Goal: Transaction & Acquisition: Purchase product/service

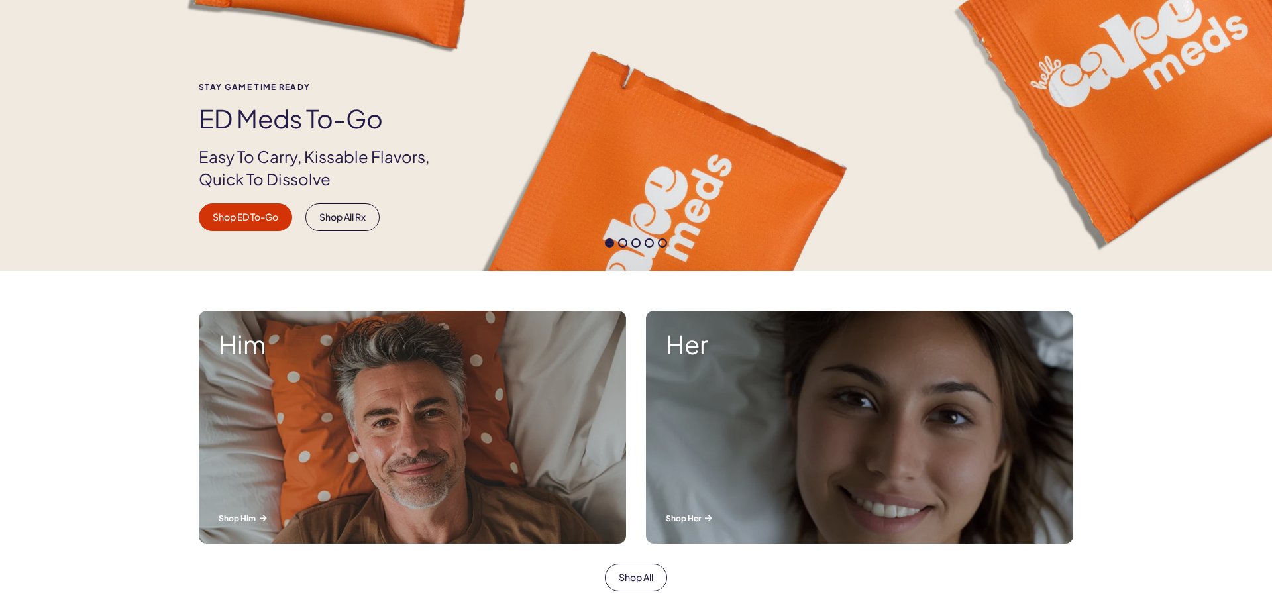
scroll to position [203, 0]
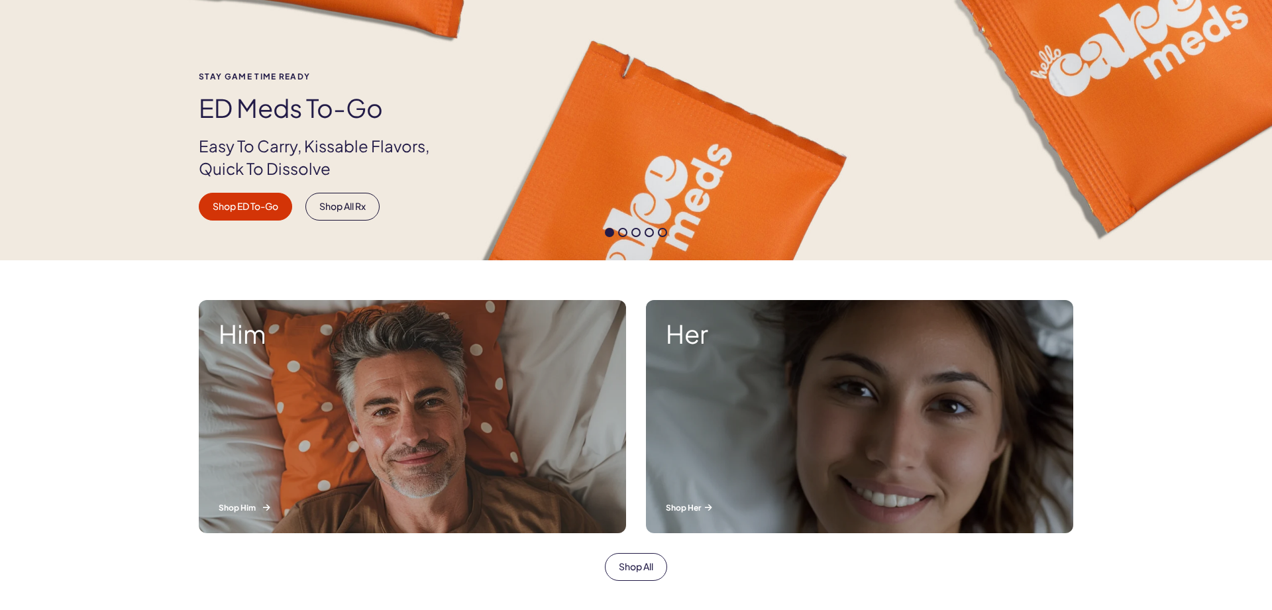
click at [529, 447] on div "Him Shop Him" at bounding box center [412, 416] width 427 height 233
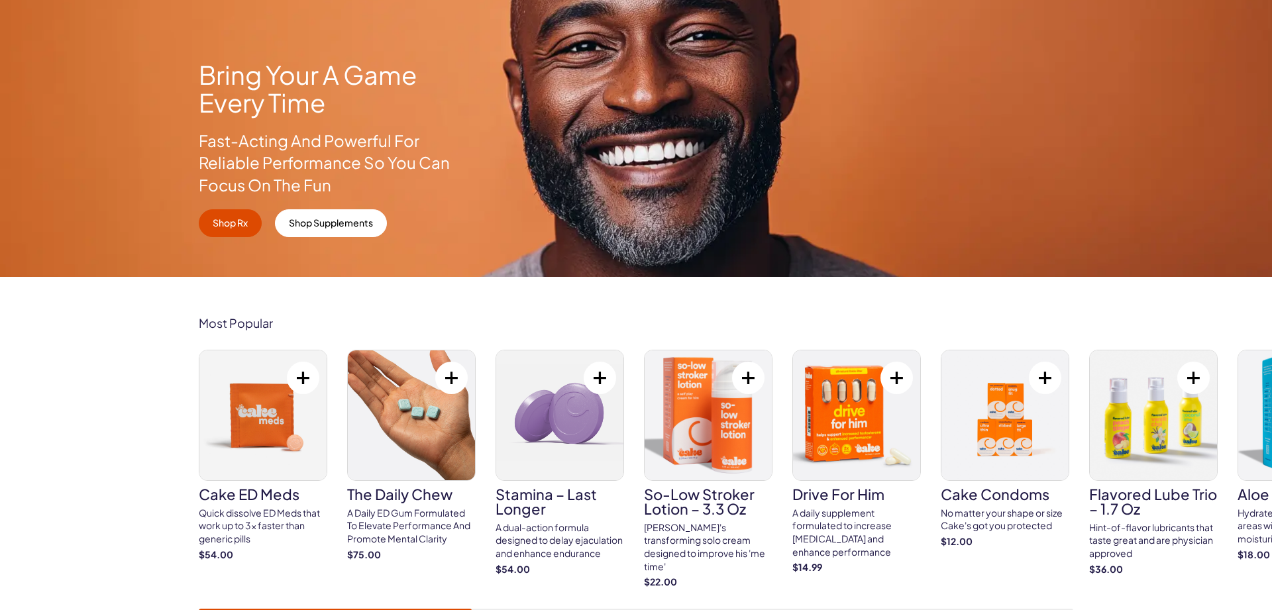
scroll to position [270, 0]
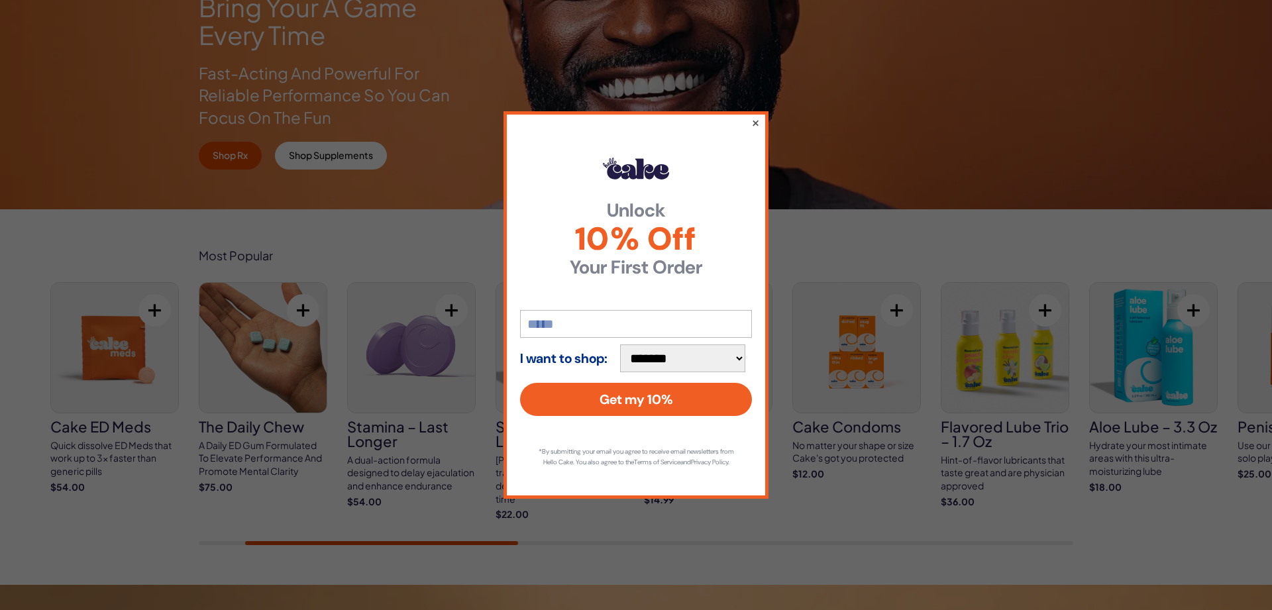
click at [757, 117] on button "×" at bounding box center [755, 123] width 9 height 16
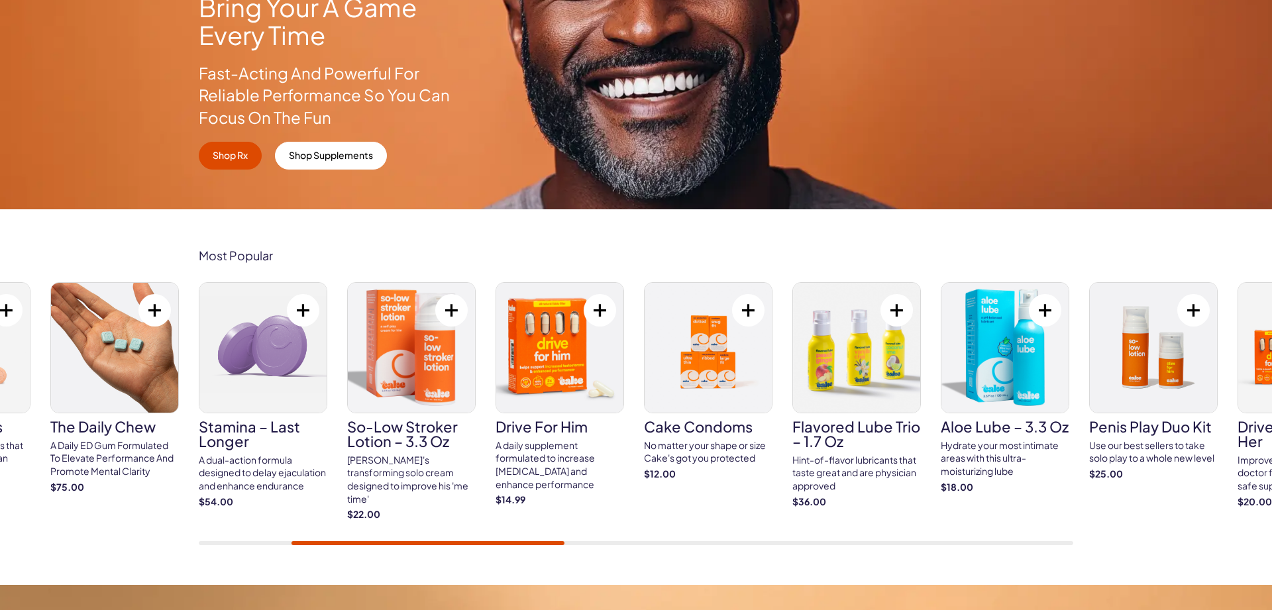
click at [1069, 246] on div "Most Popular Cake ED Meds Quick dissolve ED Meds that work up to 3x faster than…" at bounding box center [636, 397] width 1272 height 376
click at [681, 346] on div "Cake ED Meds Quick dissolve ED Meds that work up to 3x faster than generic pill…" at bounding box center [339, 401] width 874 height 239
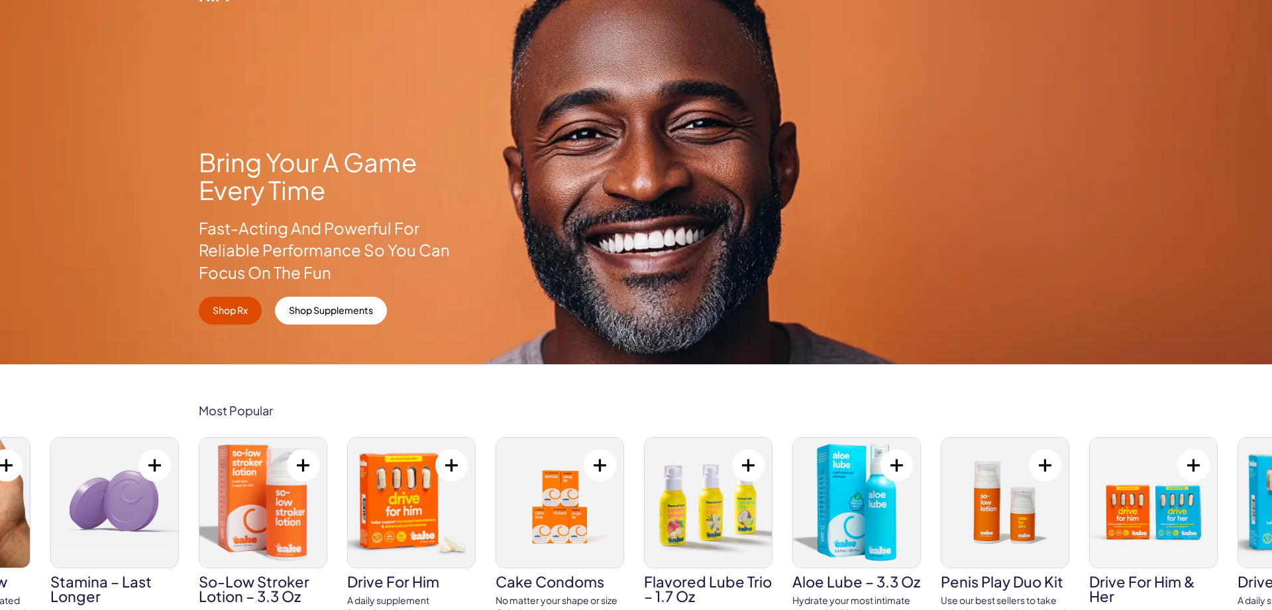
scroll to position [0, 0]
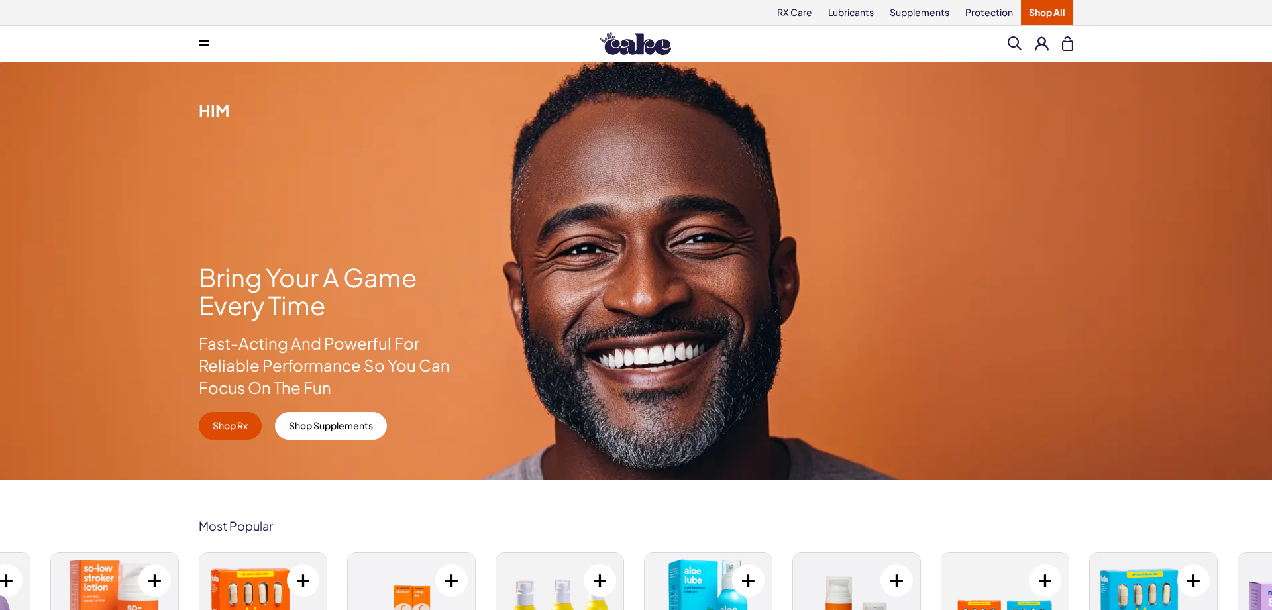
click at [1013, 44] on span at bounding box center [1014, 43] width 14 height 14
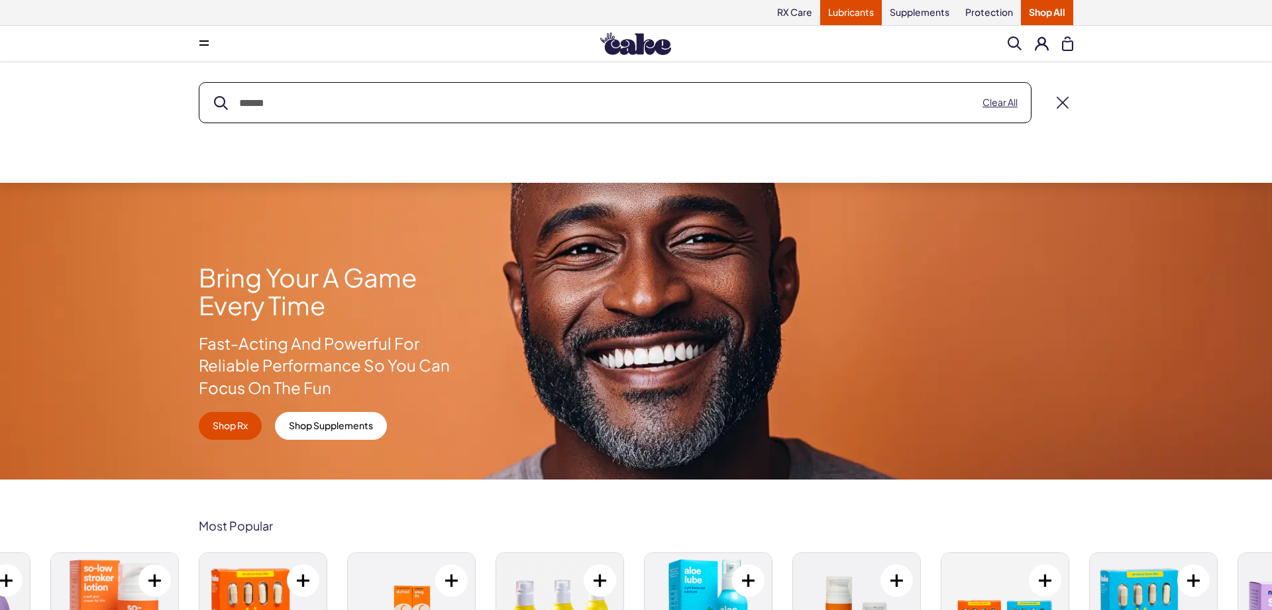
click at [850, 10] on link "Lubricants" at bounding box center [851, 12] width 62 height 25
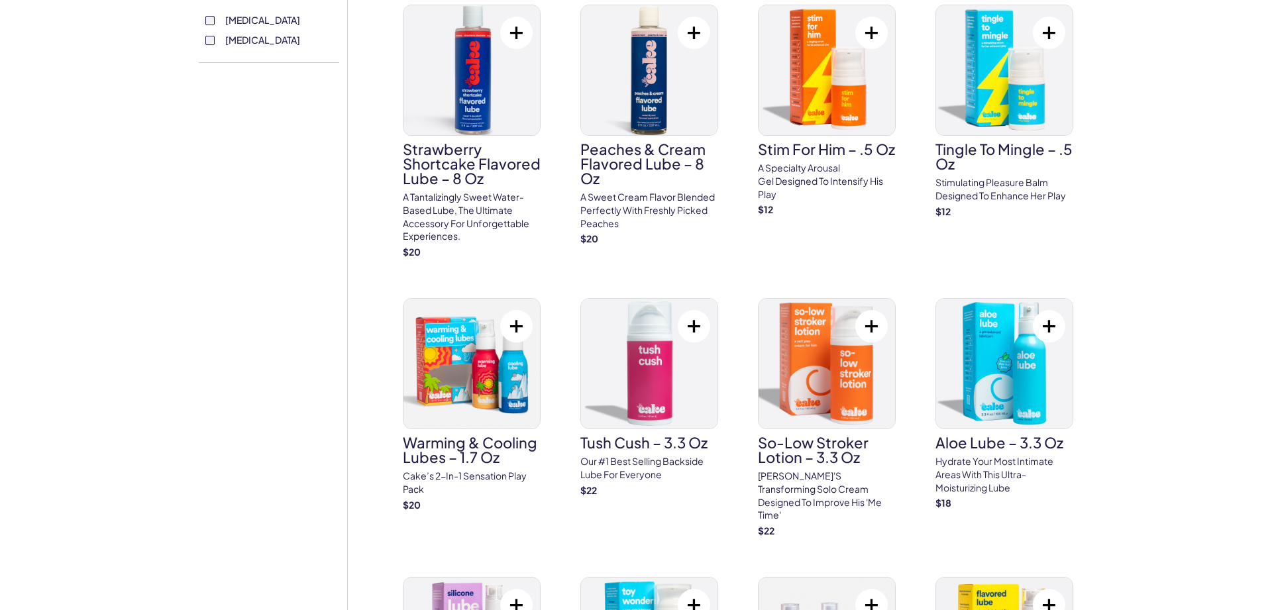
scroll to position [676, 0]
click at [619, 407] on img at bounding box center [649, 363] width 136 height 130
